Goal: Information Seeking & Learning: Find specific page/section

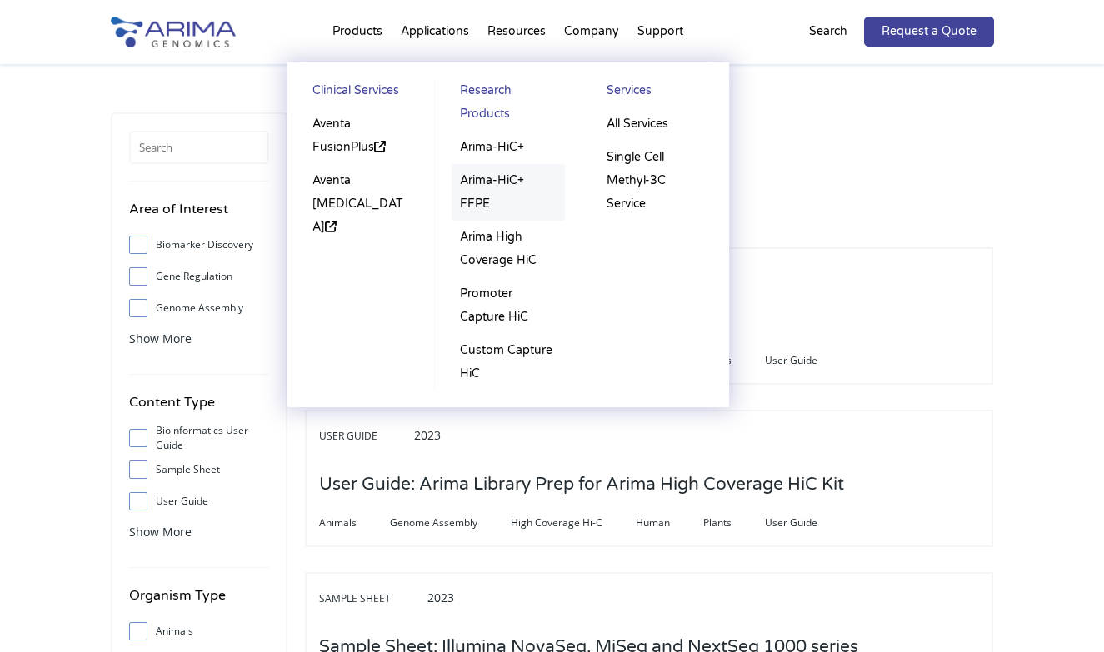
click at [494, 172] on link "Arima-HiC+ FFPE" at bounding box center [507, 192] width 113 height 57
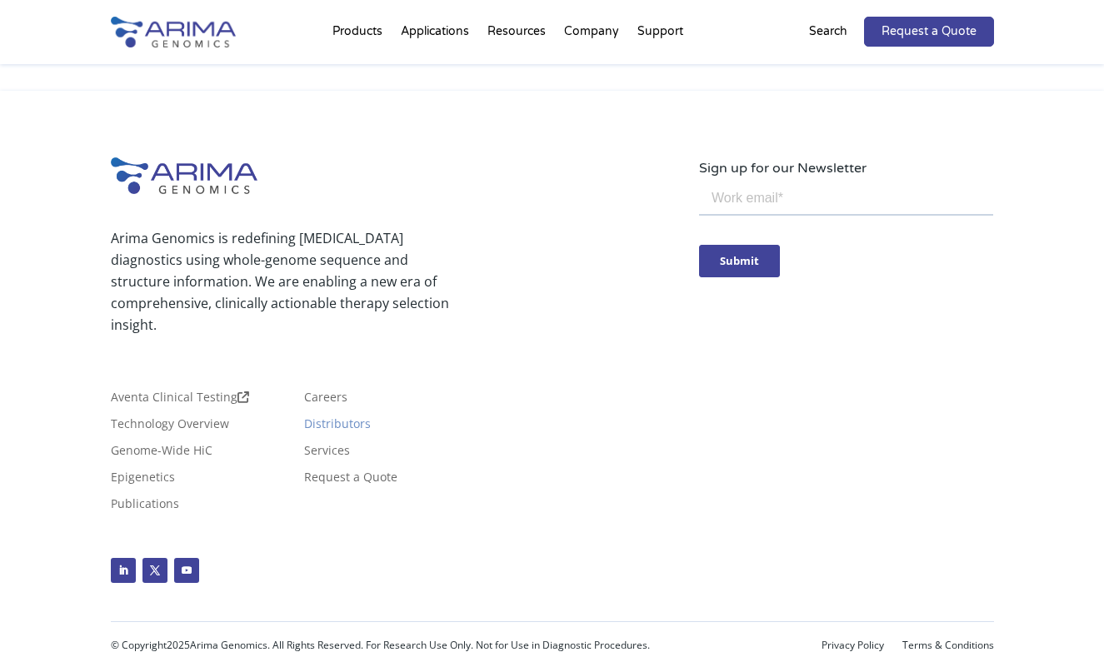
scroll to position [4614, 0]
click at [819, 32] on p "Search" at bounding box center [828, 32] width 38 height 22
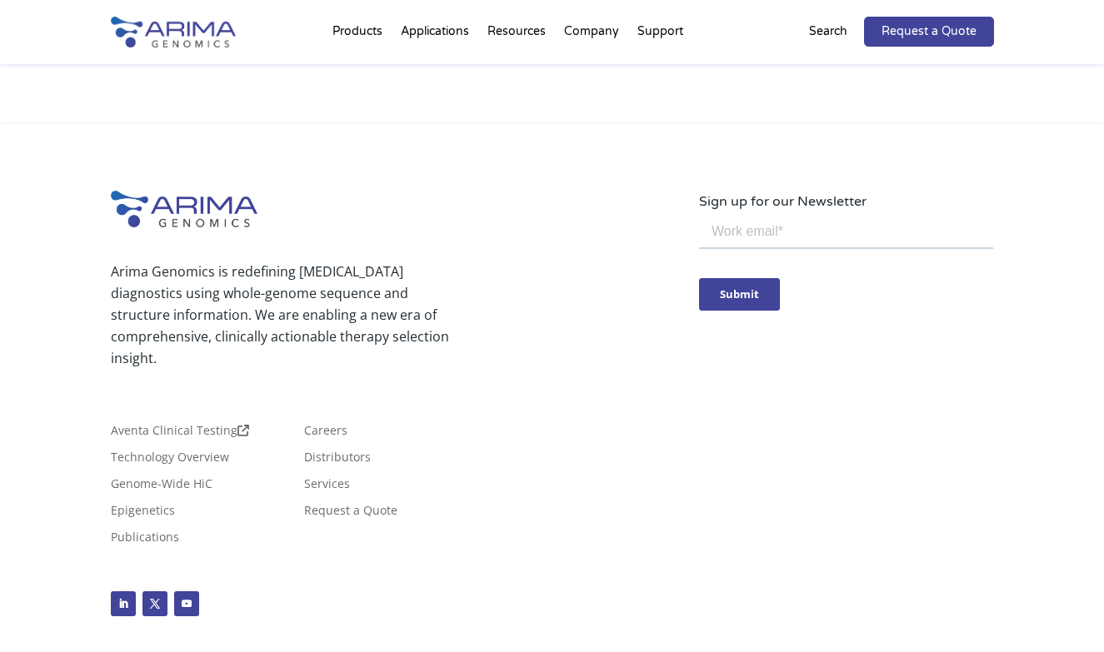
click at [835, 30] on p "Search" at bounding box center [828, 32] width 38 height 22
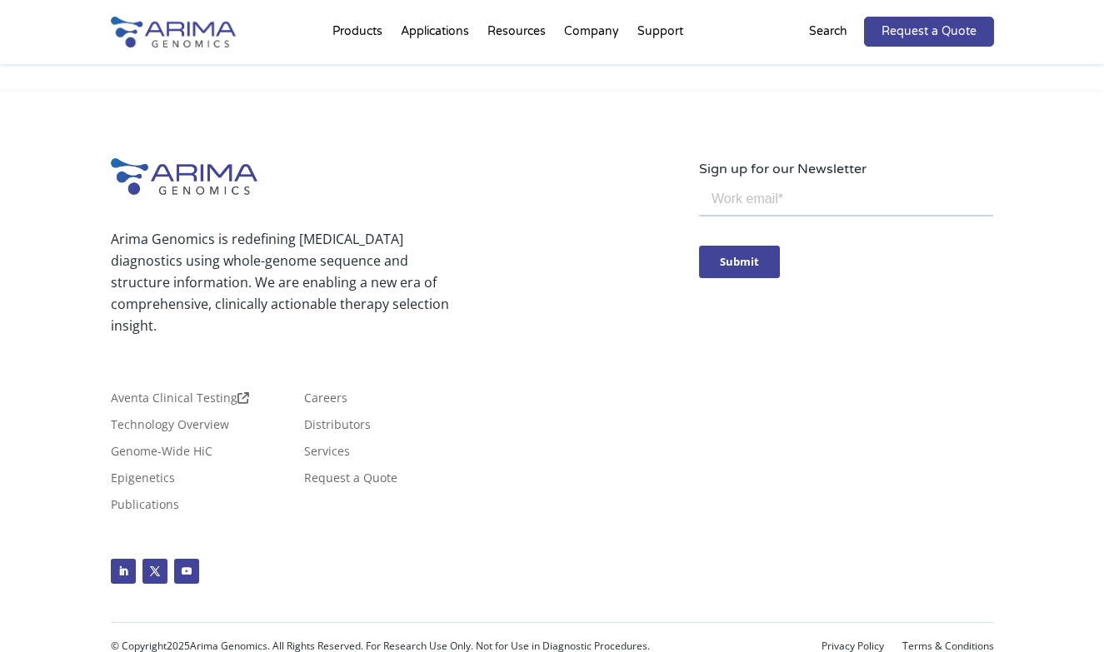
click at [822, 31] on p "Search" at bounding box center [828, 32] width 38 height 22
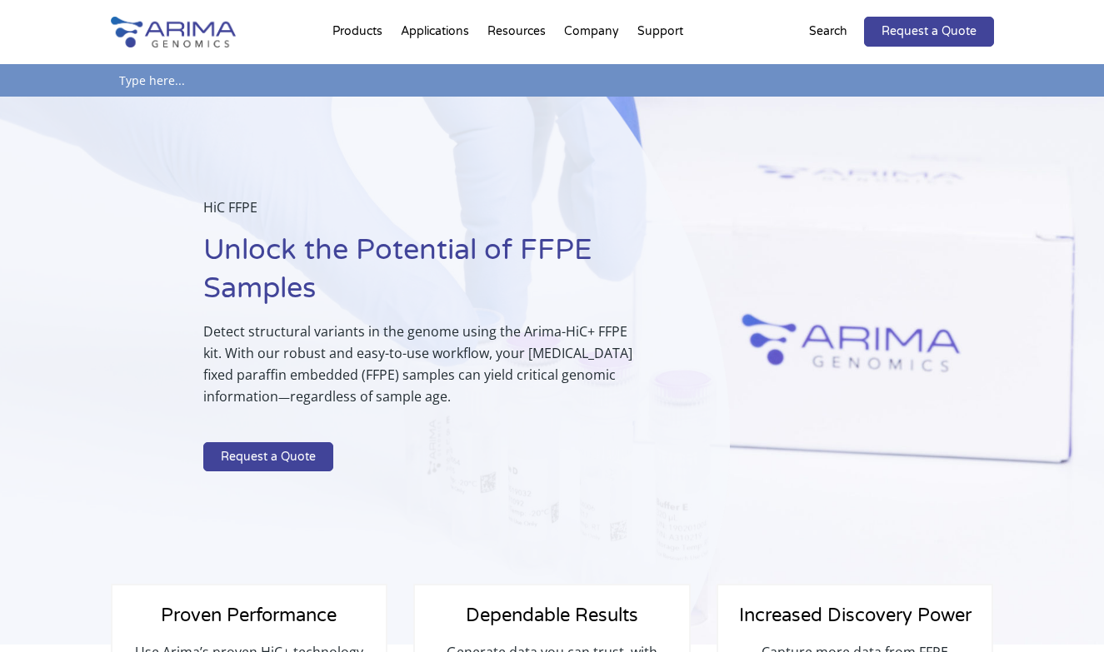
scroll to position [0, 0]
click at [820, 41] on p "Search" at bounding box center [828, 32] width 38 height 22
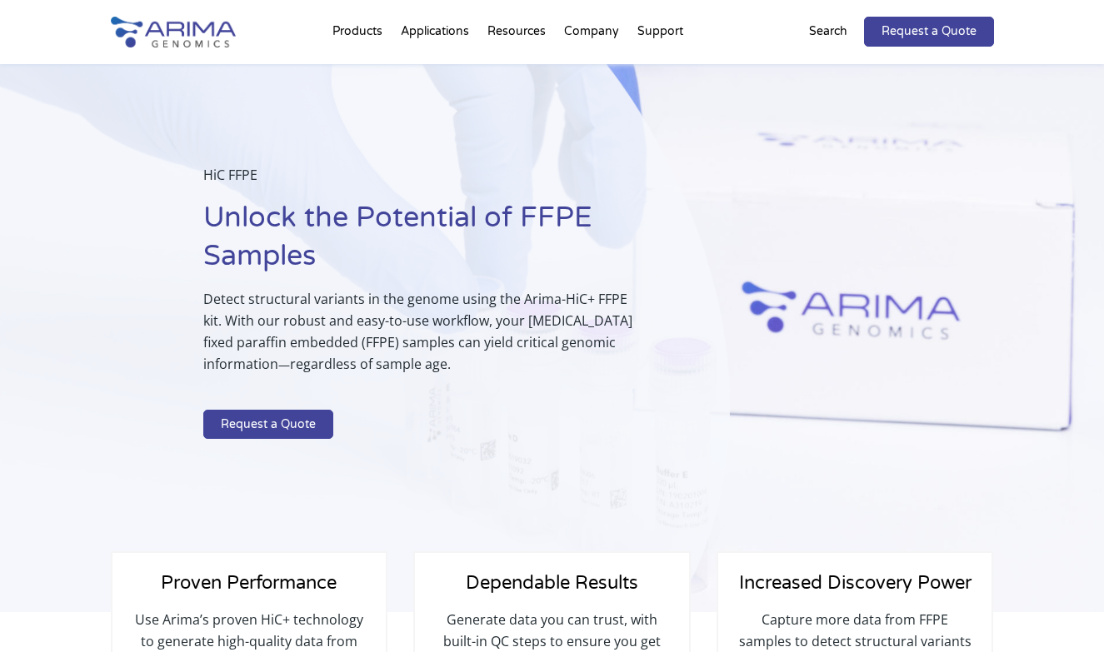
click at [820, 41] on p "Search" at bounding box center [828, 32] width 38 height 22
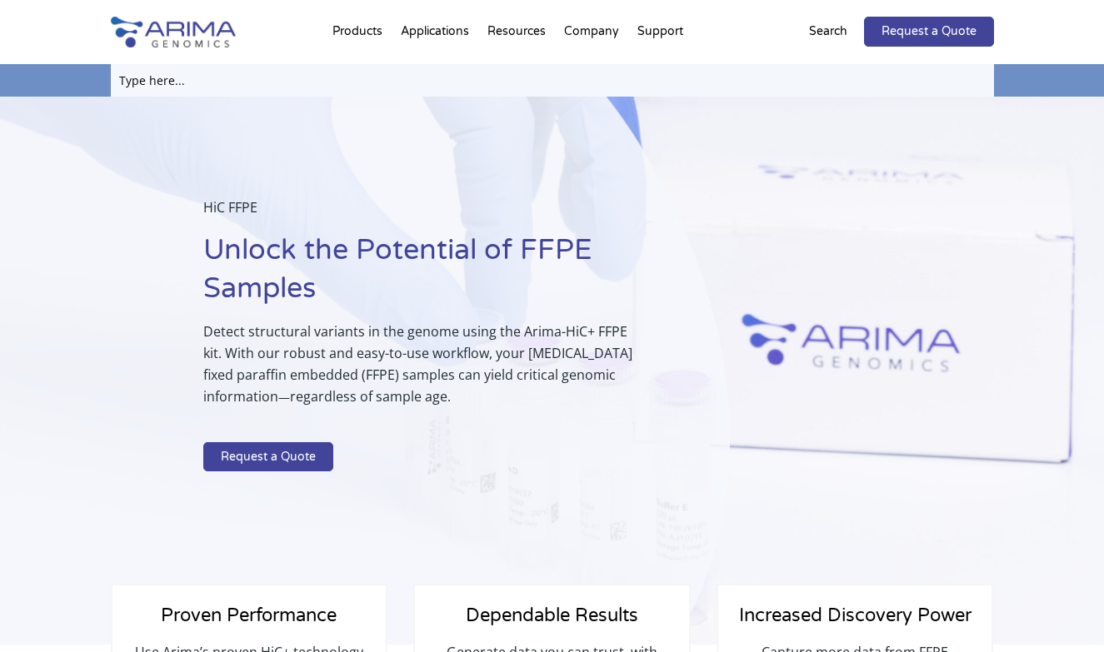
click at [489, 77] on input "text" at bounding box center [552, 80] width 883 height 32
type input "requisition"
click input "Search" at bounding box center [0, 0] width 0 height 0
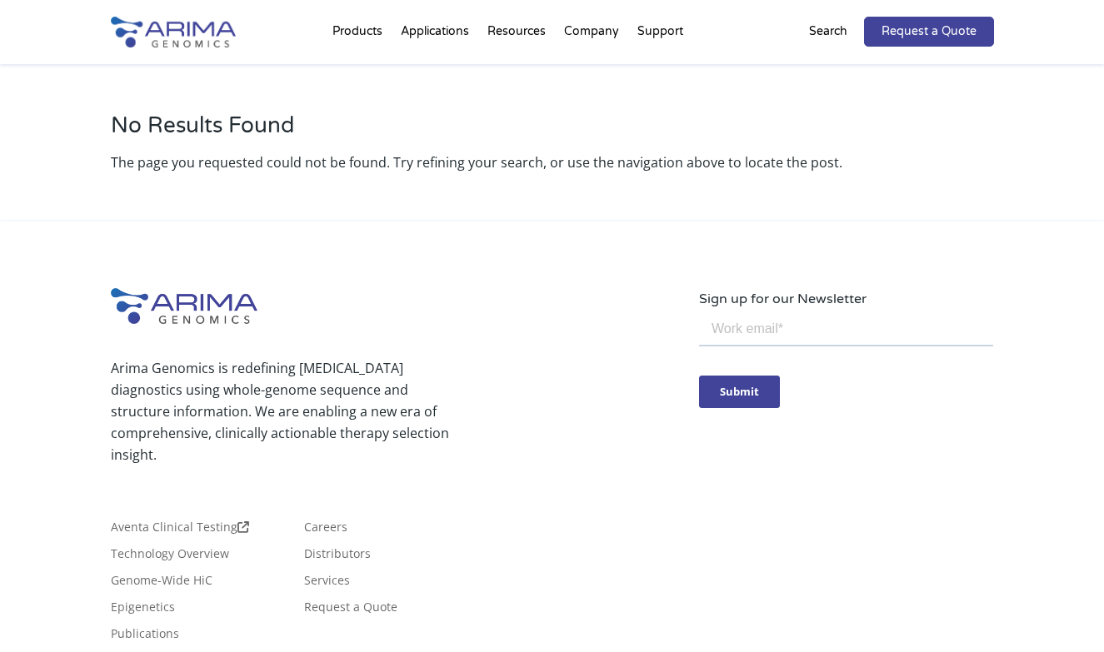
click at [822, 40] on p "Search" at bounding box center [828, 32] width 38 height 22
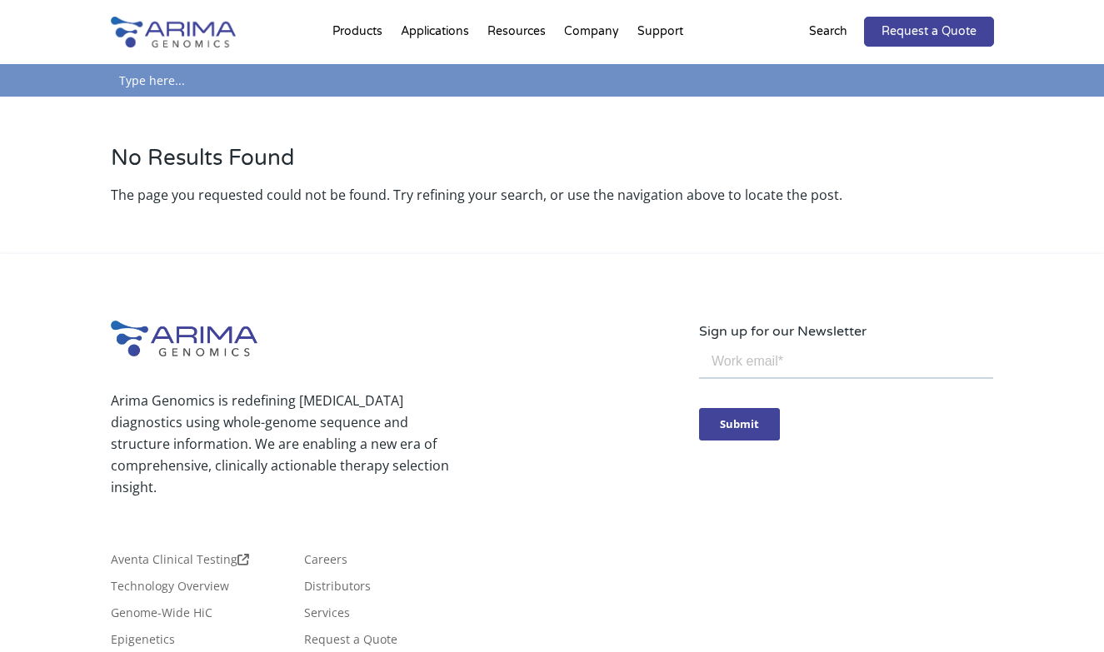
click at [535, 83] on input "text" at bounding box center [552, 80] width 883 height 32
type input "ruo"
click input "Search" at bounding box center [0, 0] width 0 height 0
